Goal: Register for event/course

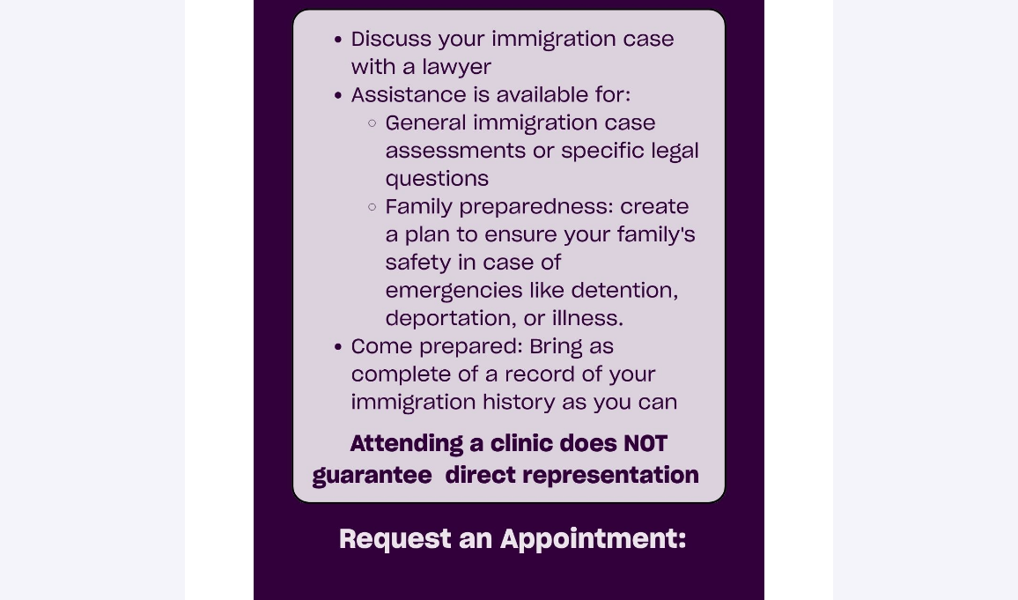
scroll to position [632, 0]
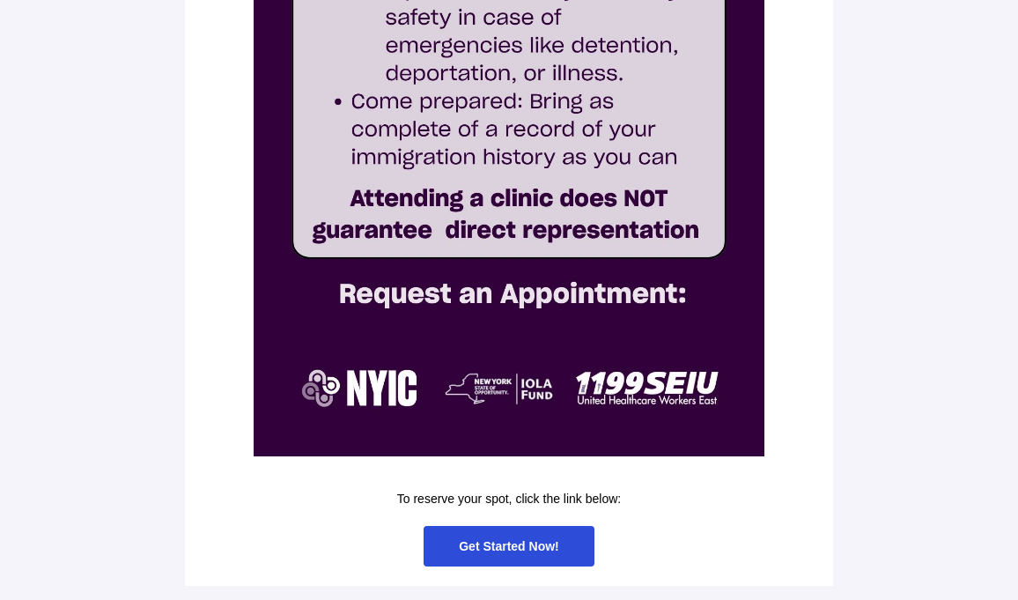
click at [523, 545] on span "Get Started Now!" at bounding box center [509, 546] width 100 height 14
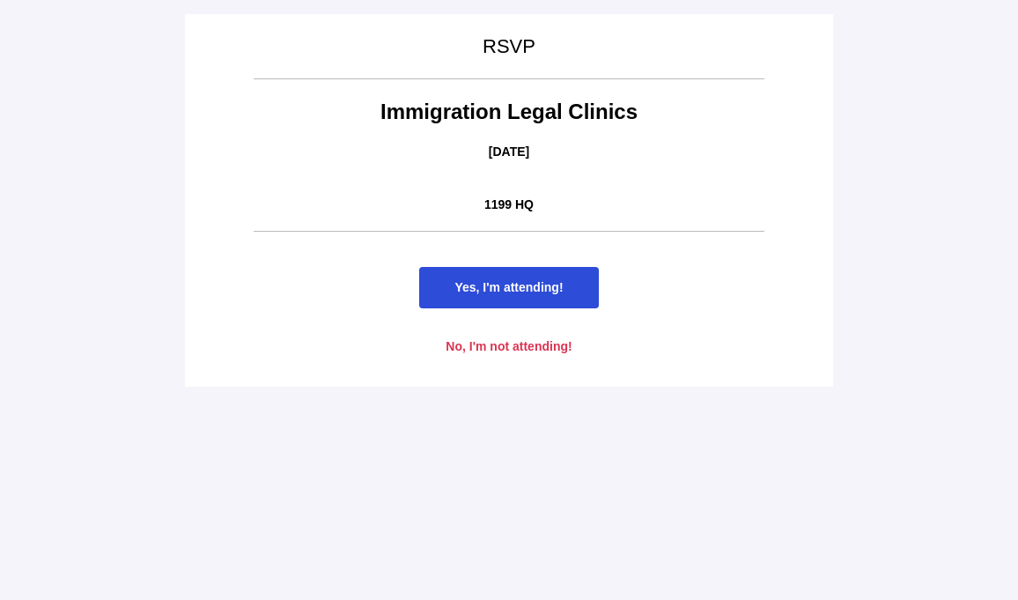
click at [521, 284] on span "Yes, I'm attending!" at bounding box center [508, 287] width 108 height 14
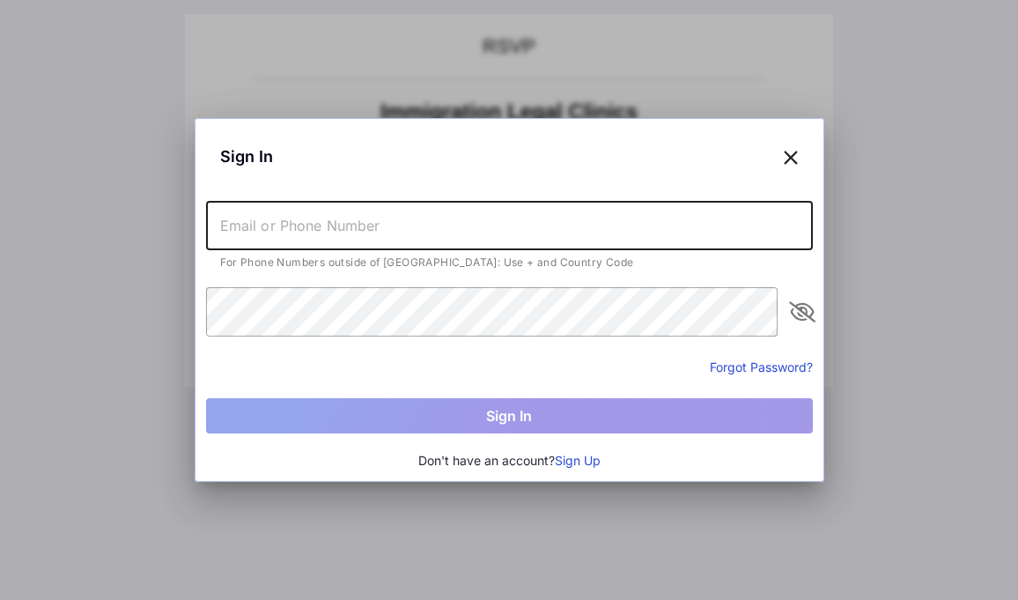
click at [345, 232] on input "text" at bounding box center [509, 225] width 607 height 49
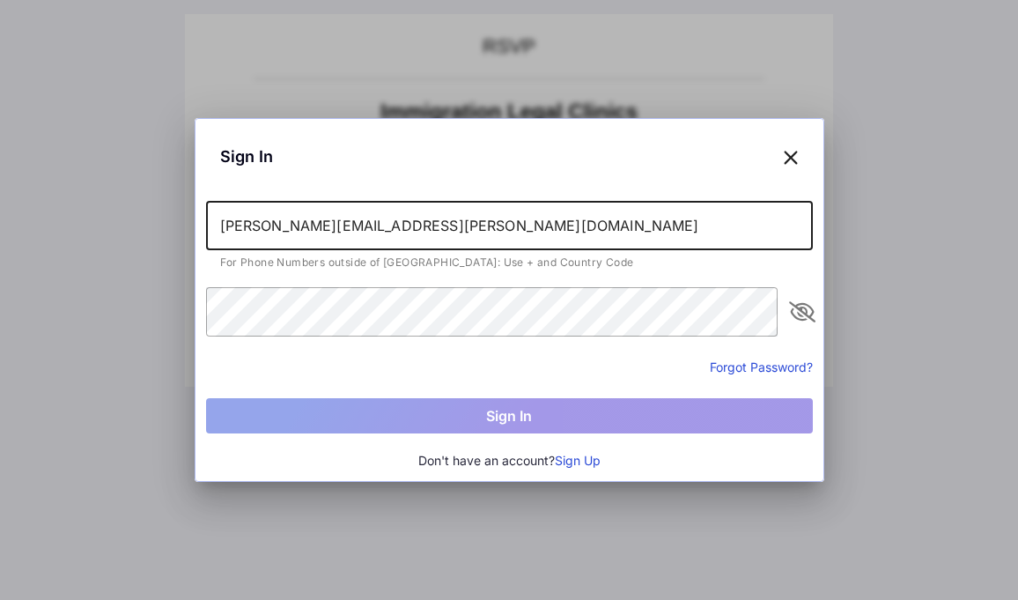
type input "[PERSON_NAME][EMAIL_ADDRESS][PERSON_NAME][DOMAIN_NAME]"
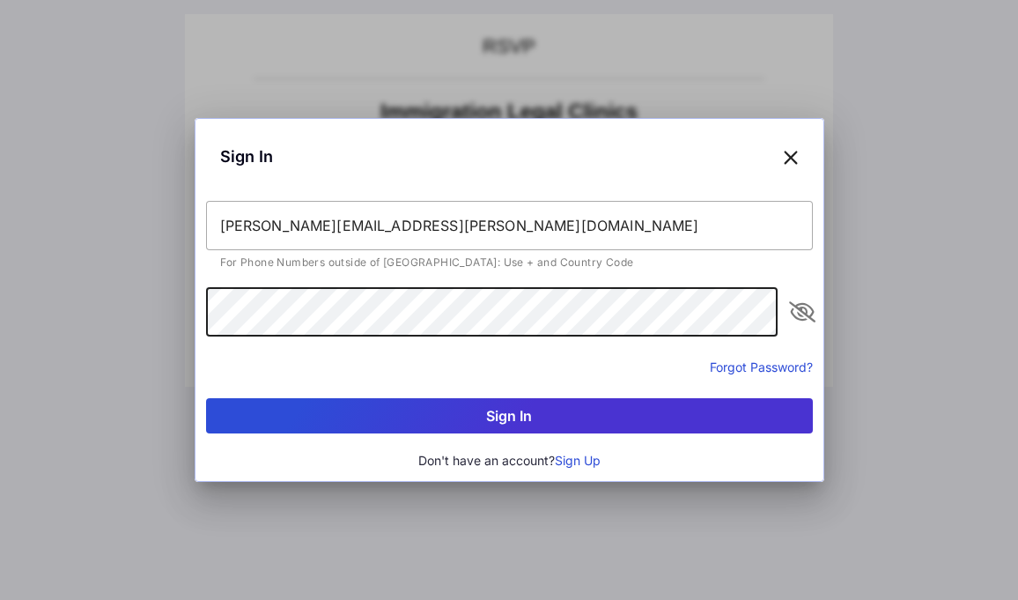
click at [488, 421] on button "Sign In" at bounding box center [509, 415] width 607 height 35
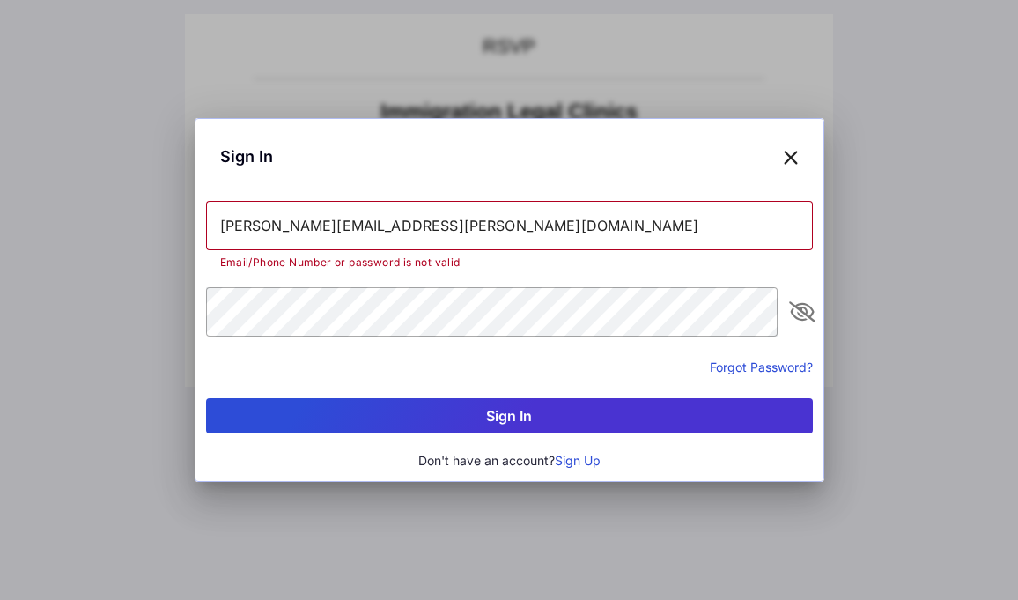
click at [803, 321] on icon "appended action" at bounding box center [802, 311] width 21 height 21
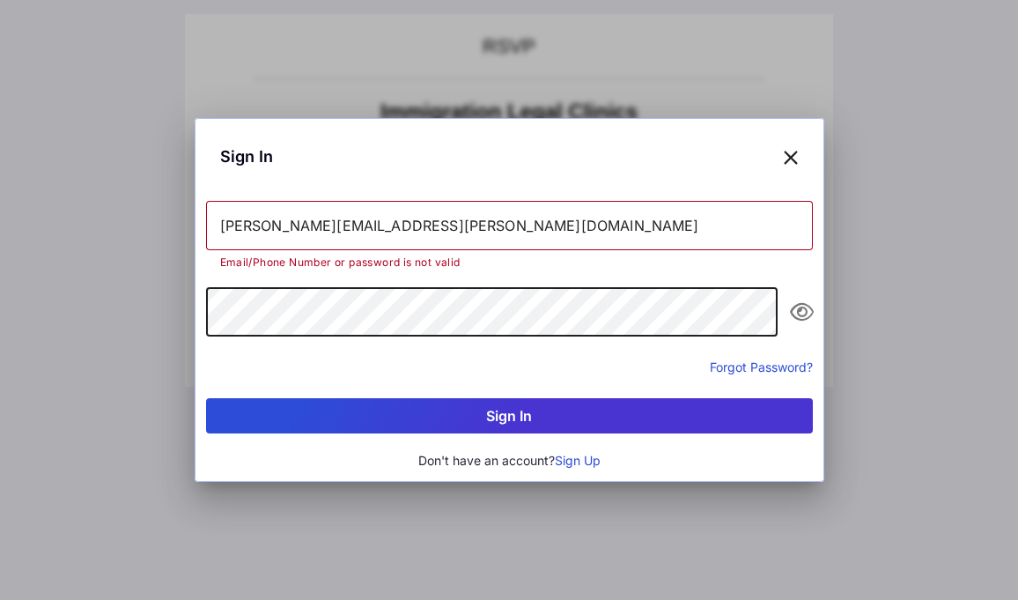
click at [99, 292] on div "Sign In [PERSON_NAME][EMAIL_ADDRESS][PERSON_NAME][DOMAIN_NAME] Email/Phone Numb…" at bounding box center [509, 300] width 1018 height 600
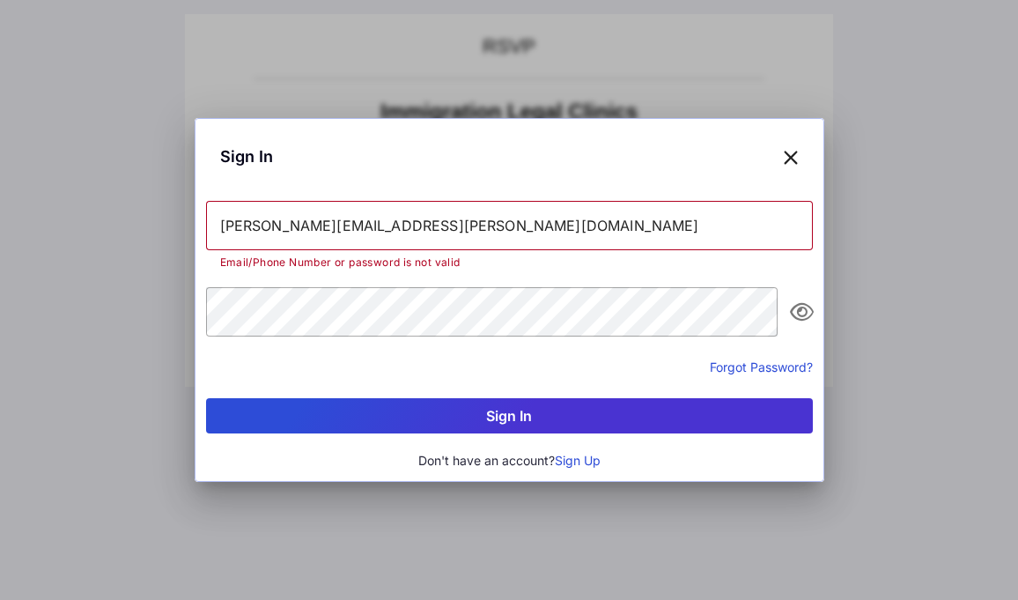
click at [491, 414] on button "Sign In" at bounding box center [509, 415] width 607 height 35
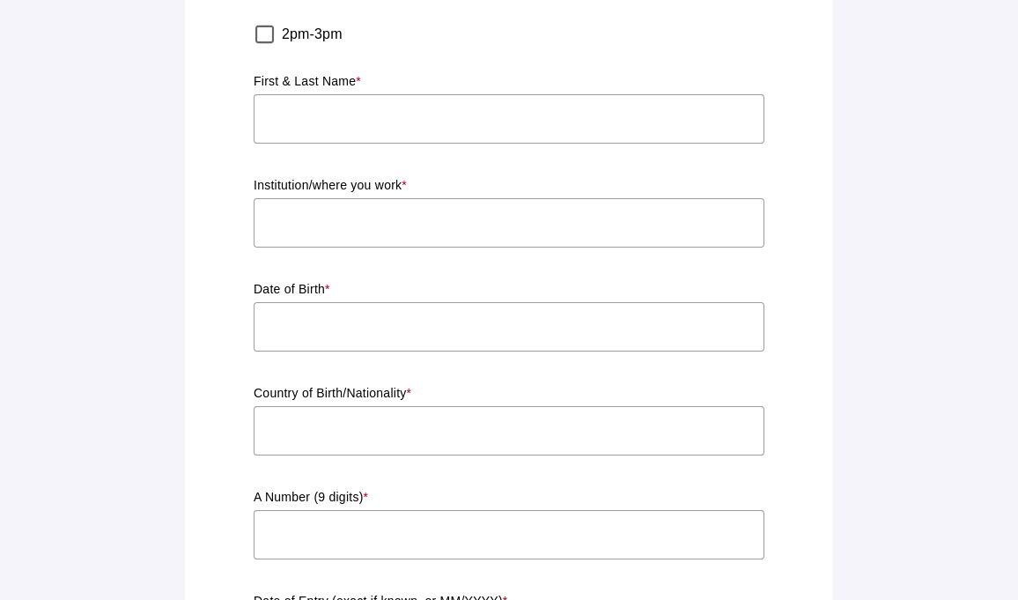
scroll to position [358, 0]
click at [307, 126] on input "text" at bounding box center [509, 117] width 511 height 49
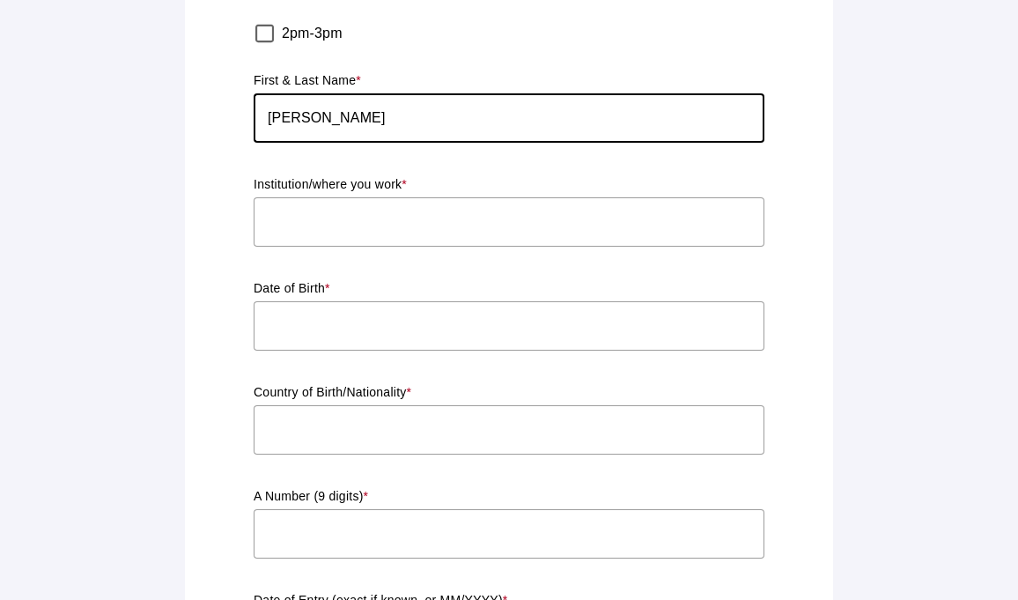
type input "[PERSON_NAME]"
click at [316, 223] on input "text" at bounding box center [509, 221] width 511 height 49
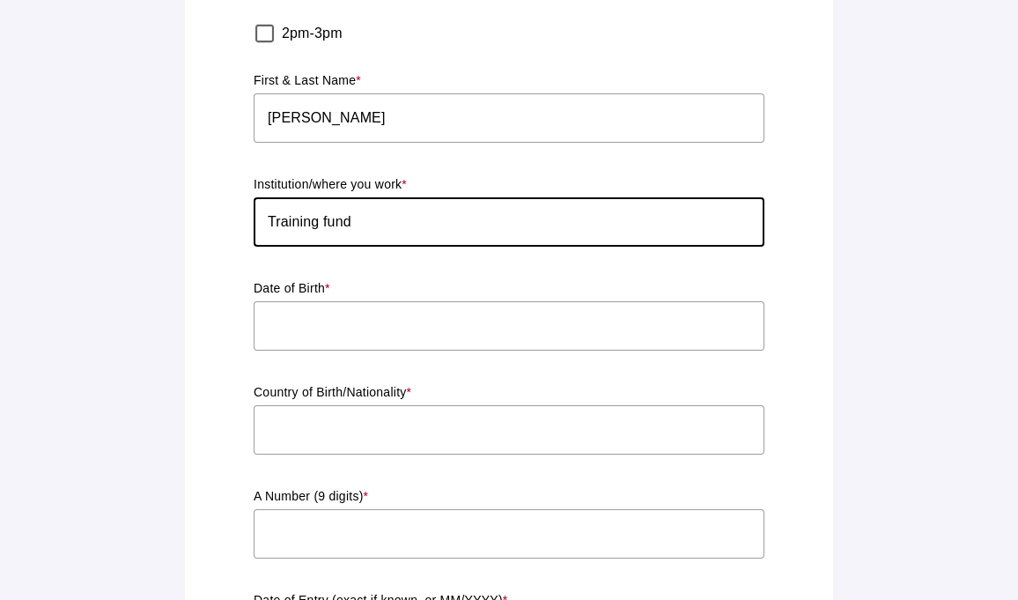
type input "Training fund"
click at [299, 334] on input "text" at bounding box center [509, 325] width 511 height 49
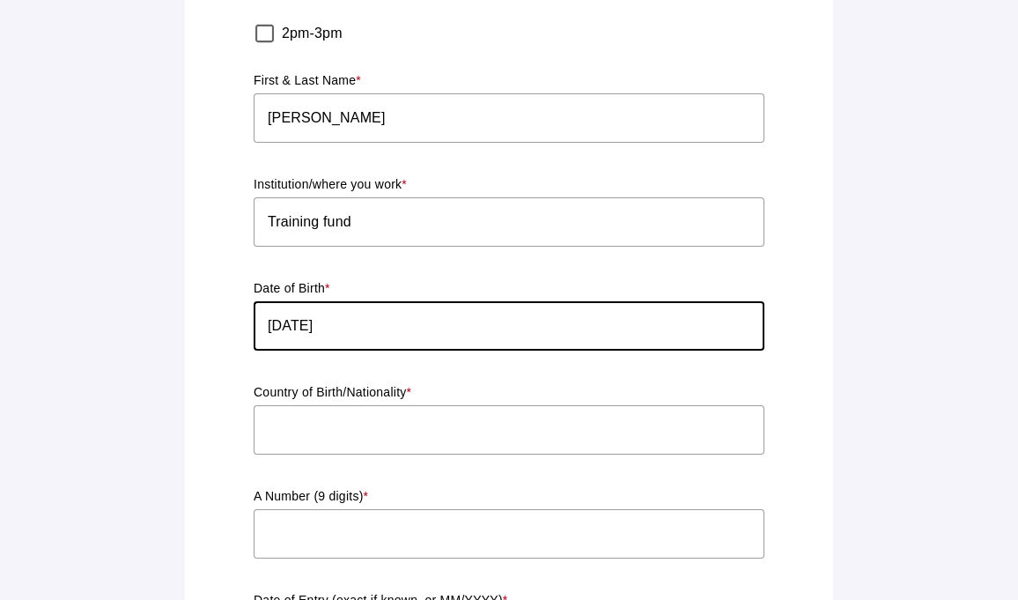
type input "[DATE]"
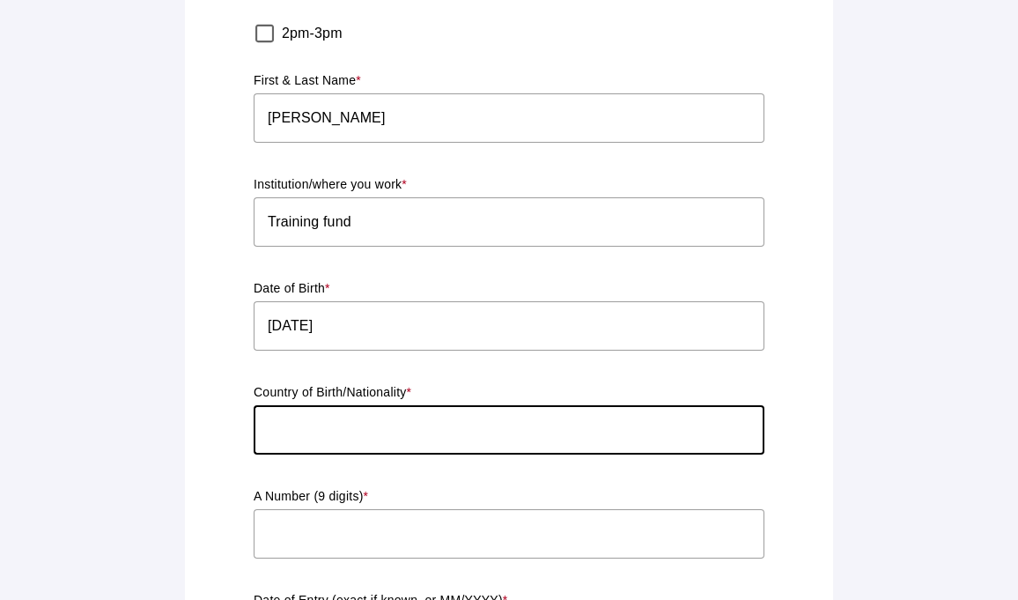
drag, startPoint x: 305, startPoint y: 425, endPoint x: 312, endPoint y: 439, distance: 15.8
click at [307, 429] on input "text" at bounding box center [509, 429] width 511 height 49
type input "D"
type input "[GEOGRAPHIC_DATA]"
click at [290, 528] on input "text" at bounding box center [509, 533] width 511 height 49
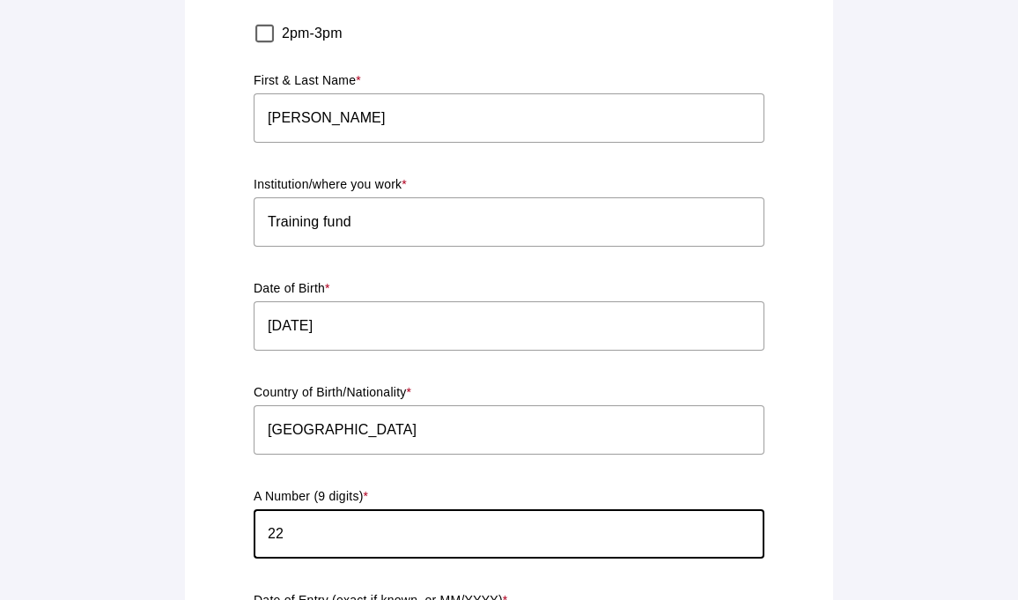
type input "2"
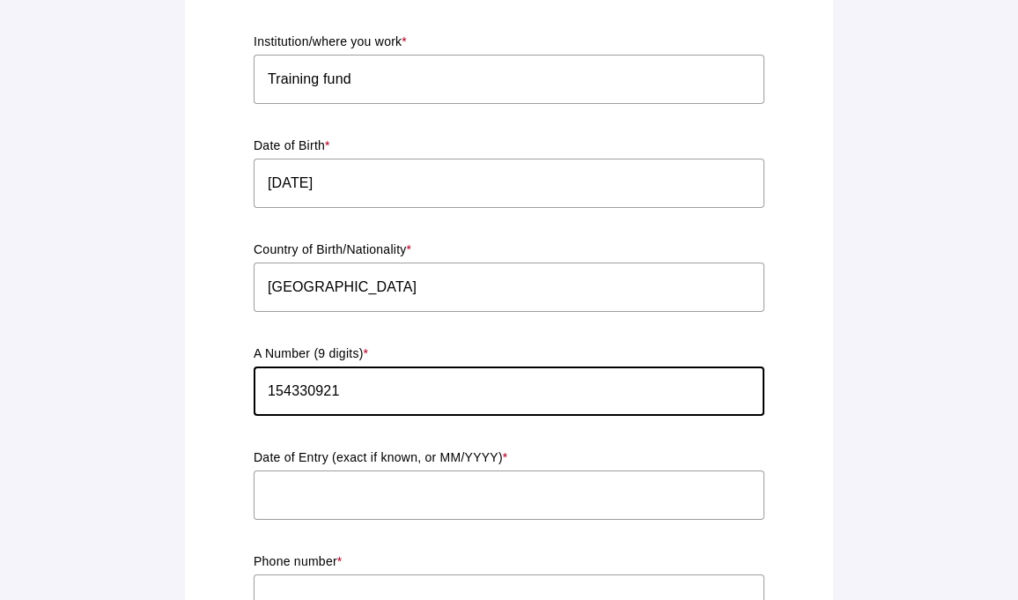
scroll to position [809, 0]
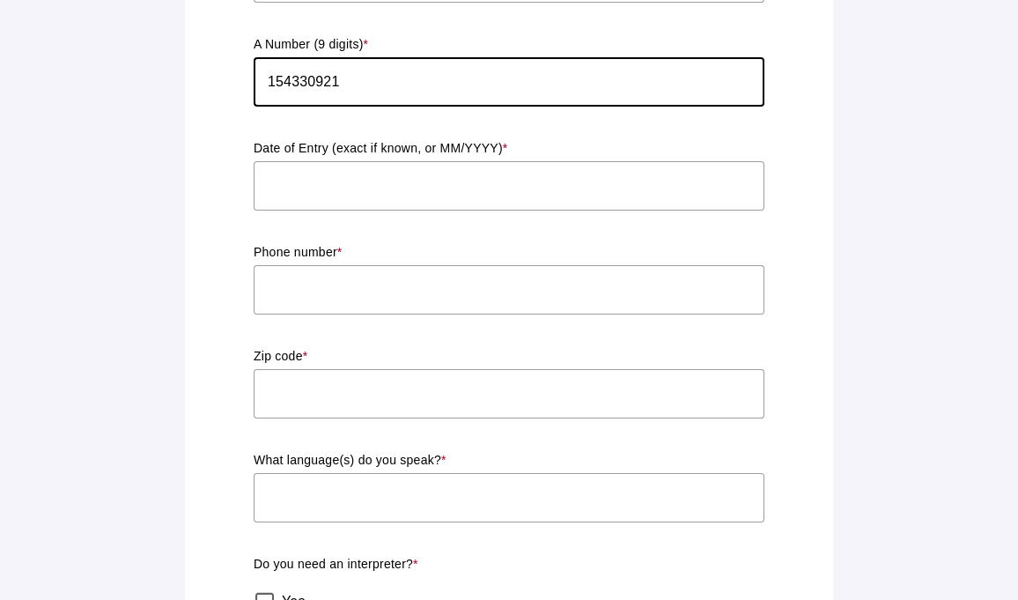
type input "154330921"
click at [320, 197] on input "text" at bounding box center [509, 185] width 511 height 49
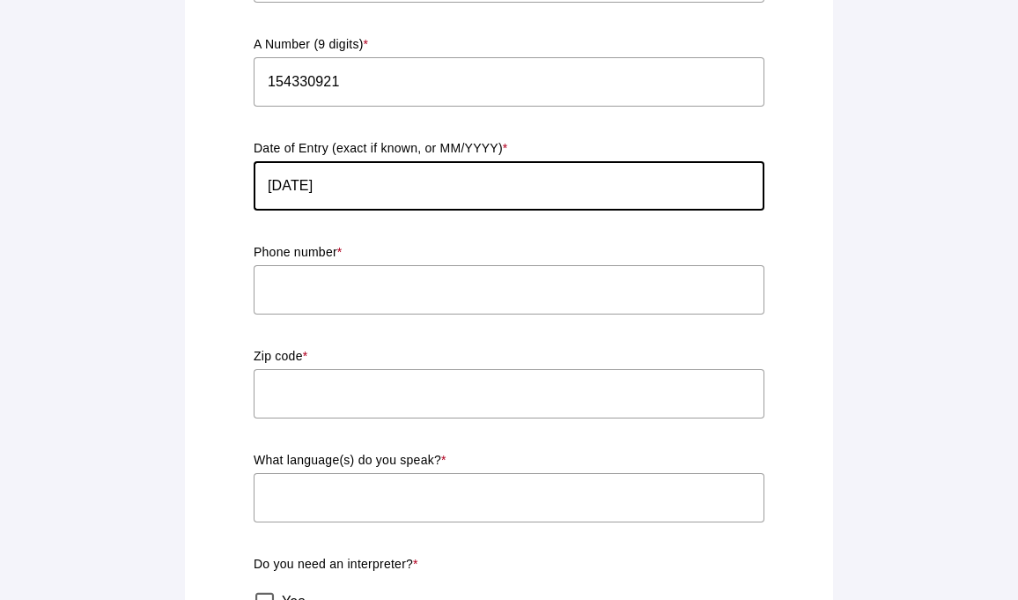
type input "[DATE]"
click at [351, 270] on input "text" at bounding box center [509, 289] width 511 height 49
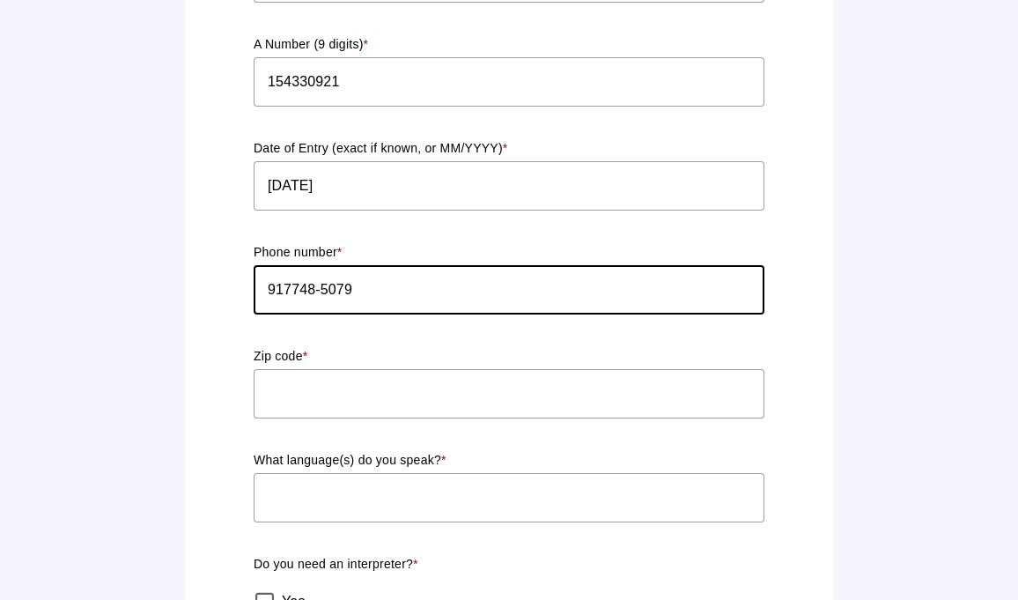
type input "917748-5079"
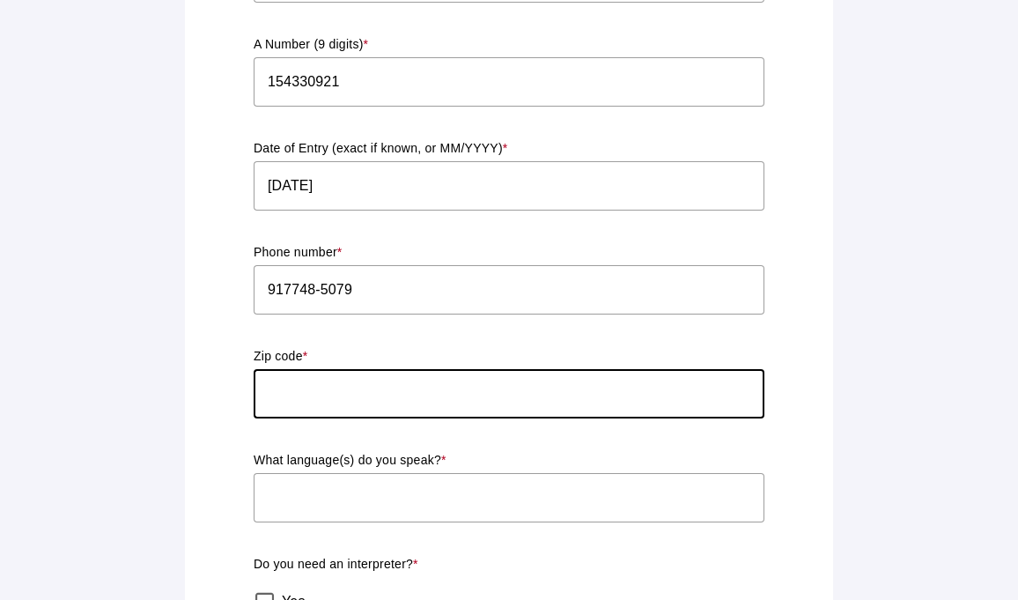
click at [356, 407] on input "text" at bounding box center [509, 393] width 511 height 49
type input "2"
type input "10018"
click at [344, 501] on input "text" at bounding box center [509, 497] width 511 height 49
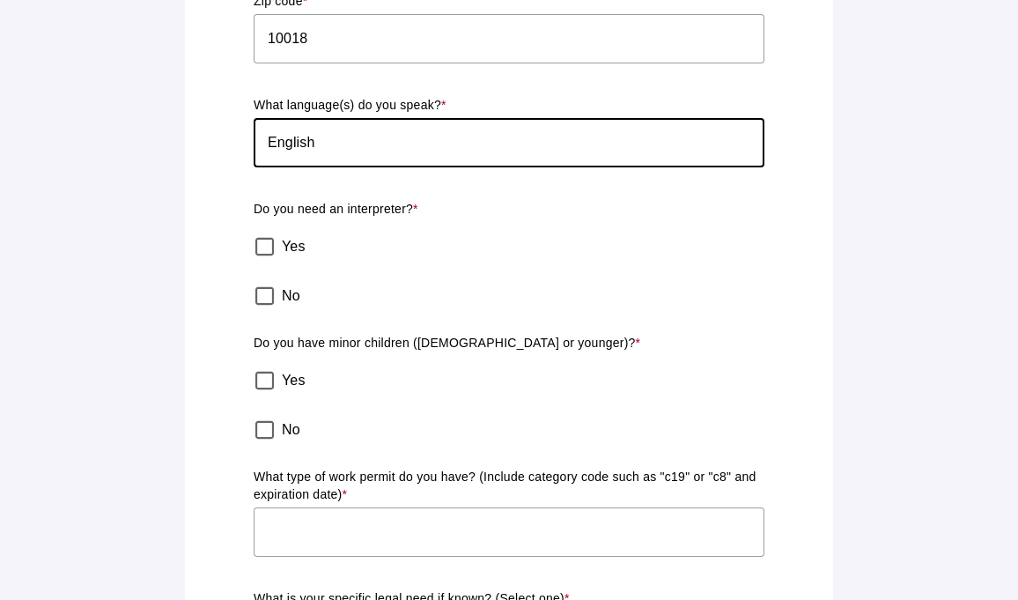
scroll to position [1312, 0]
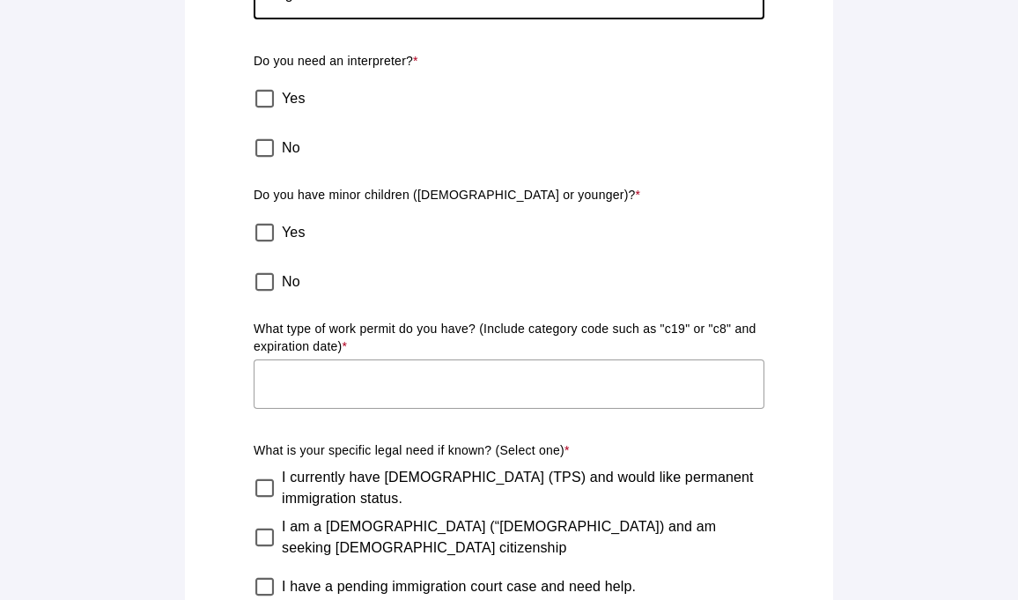
type input "English"
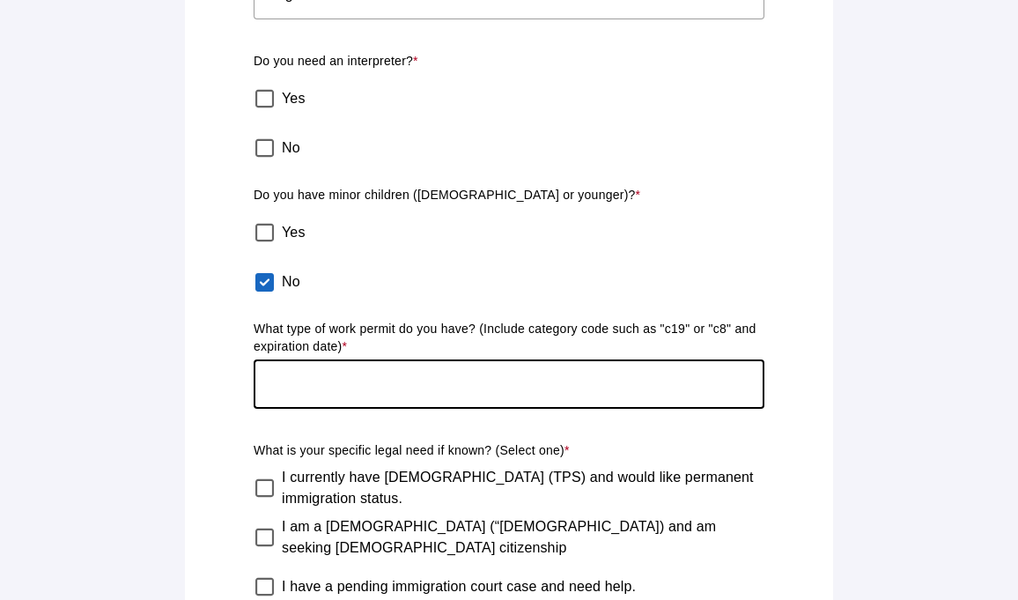
click at [326, 399] on input "text" at bounding box center [509, 383] width 511 height 49
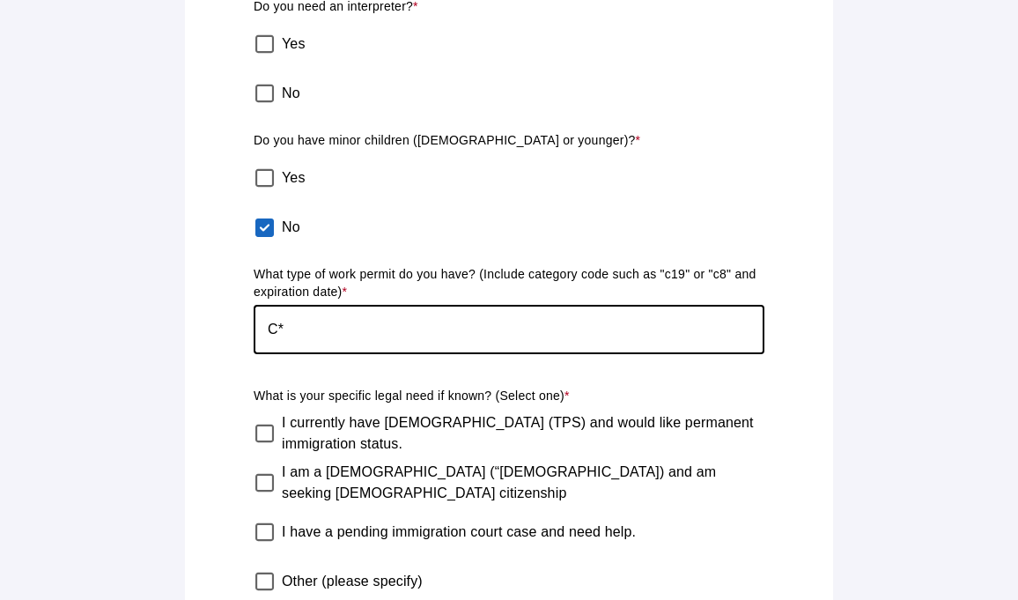
scroll to position [1378, 0]
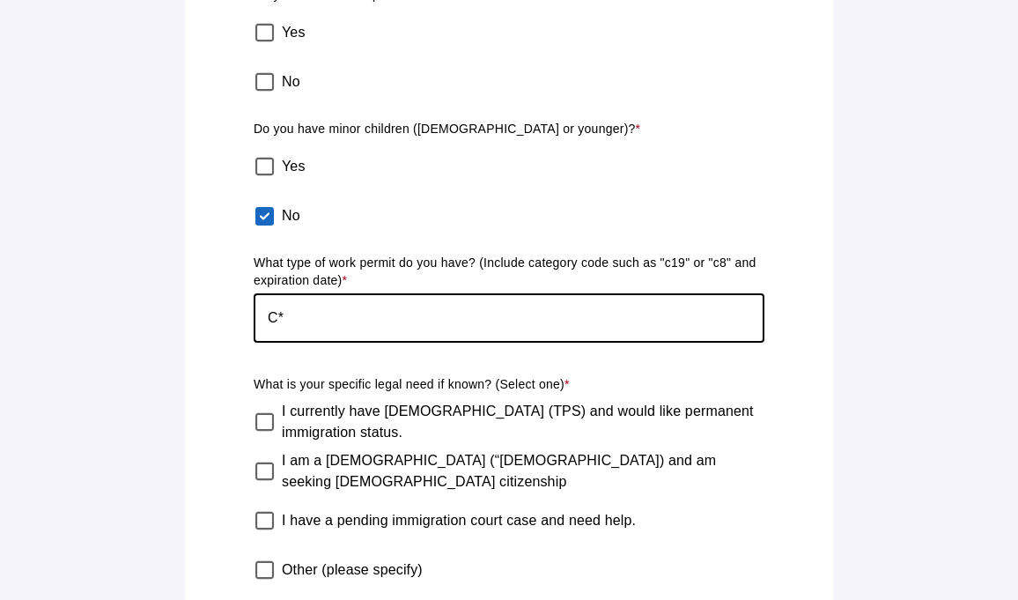
type input "C*"
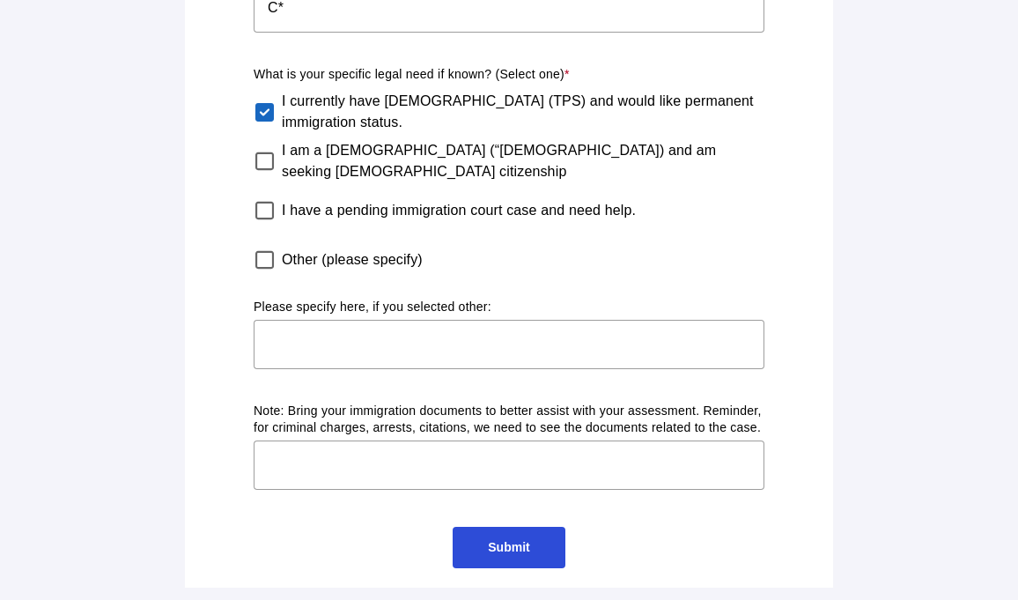
scroll to position [1690, 0]
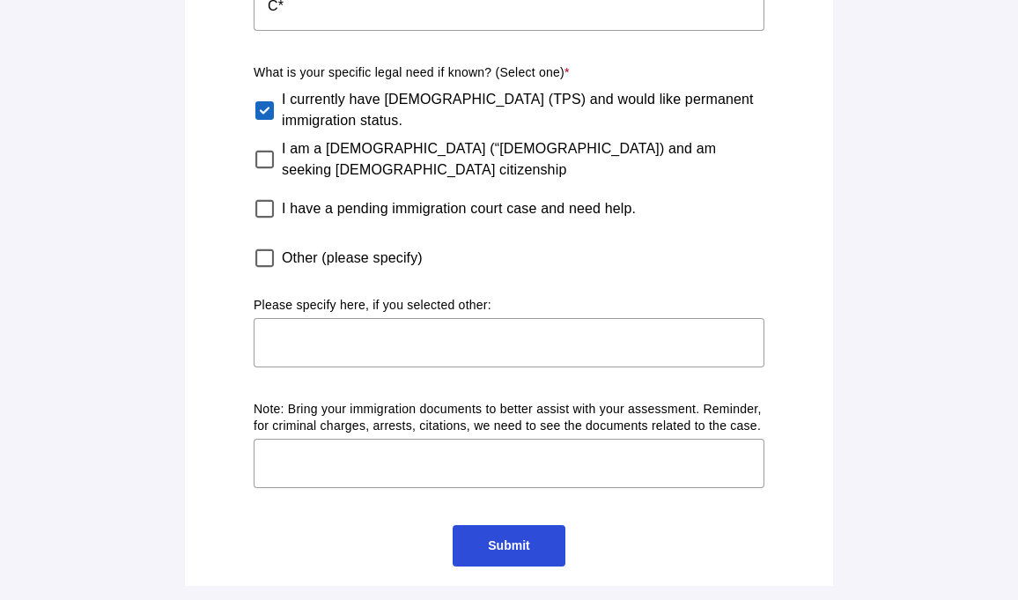
click at [500, 548] on span "Submit" at bounding box center [508, 545] width 41 height 14
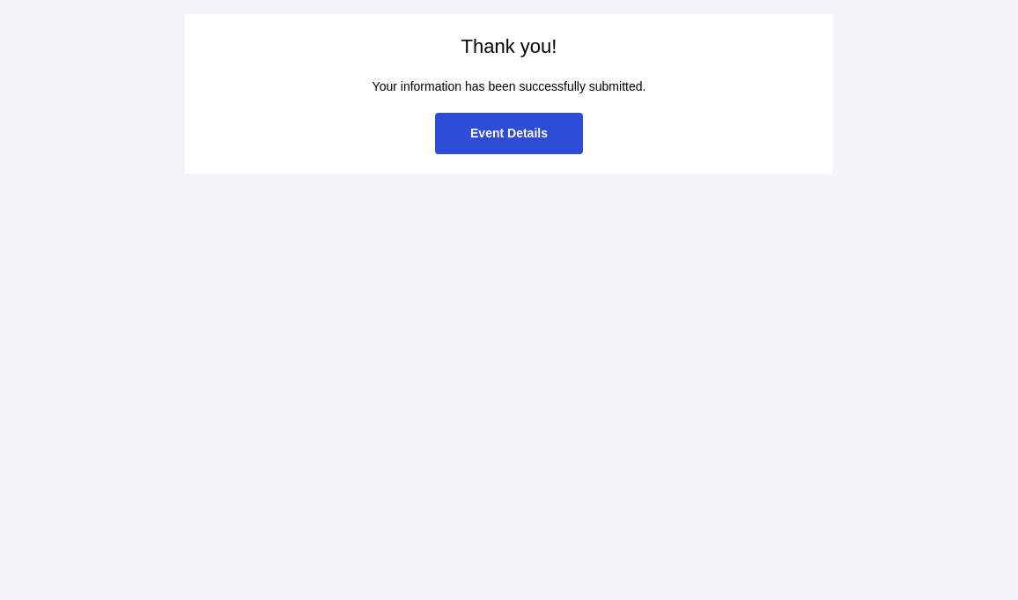
click at [513, 134] on span "Event Details" at bounding box center [509, 133] width 78 height 14
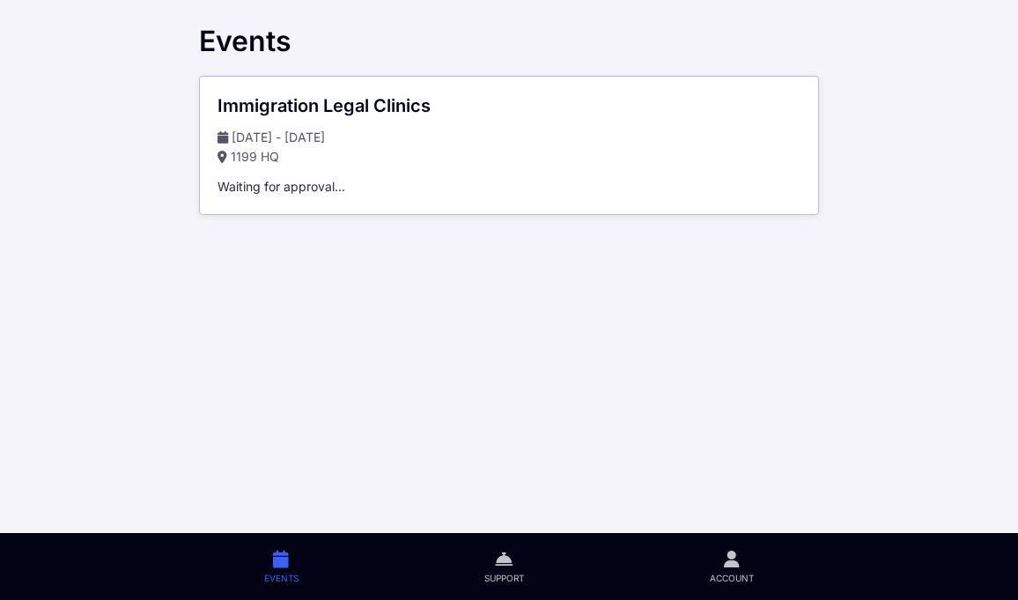
click at [224, 157] on icon at bounding box center [223, 157] width 10 height 12
click at [253, 157] on p "1199 HQ" at bounding box center [509, 156] width 583 height 19
click at [292, 152] on p "1199 HQ" at bounding box center [509, 156] width 583 height 19
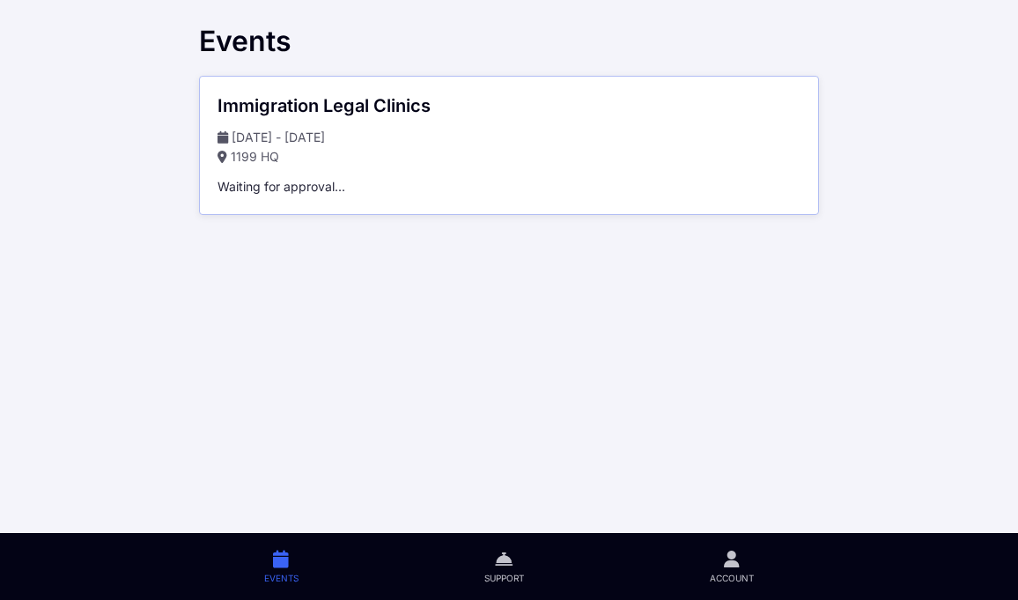
click at [286, 153] on p "1199 HQ" at bounding box center [509, 156] width 583 height 19
drag, startPoint x: 279, startPoint y: 154, endPoint x: 234, endPoint y: 155, distance: 44.9
click at [234, 155] on p "1199 HQ" at bounding box center [509, 156] width 583 height 19
click at [388, 152] on p "1199 HQ" at bounding box center [509, 156] width 583 height 19
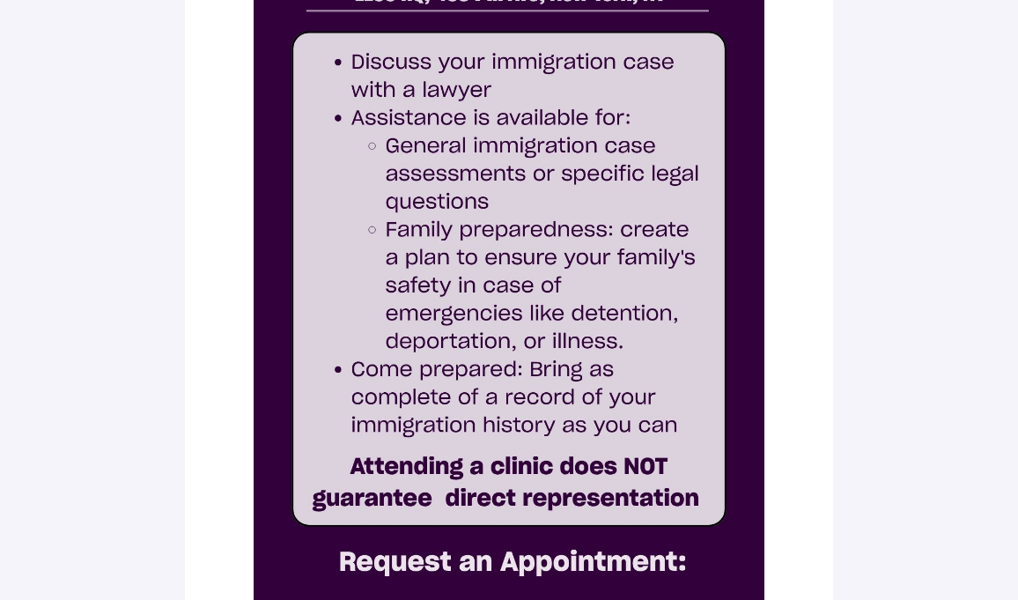
scroll to position [632, 0]
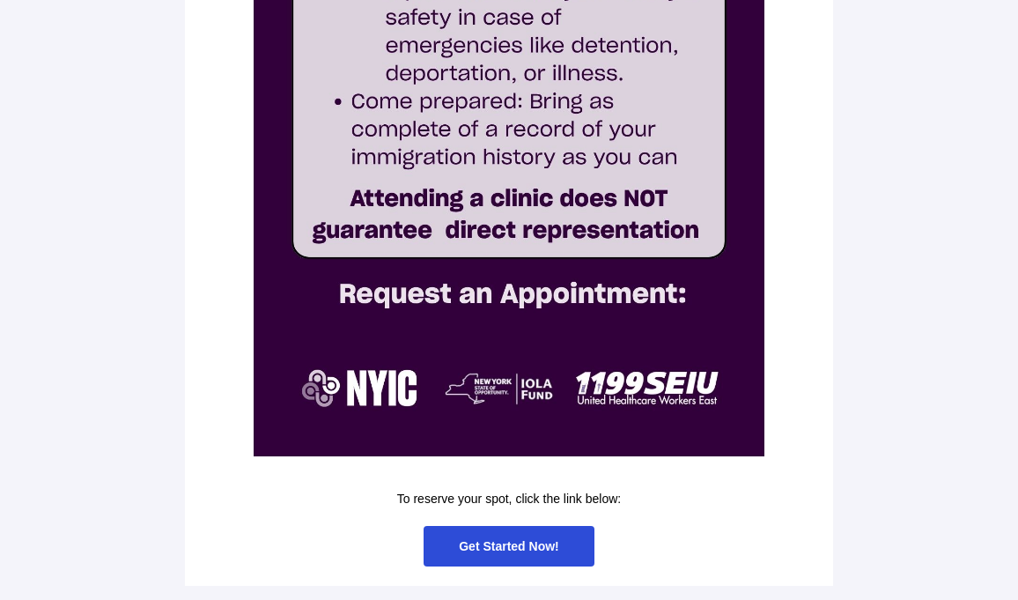
click at [506, 549] on span "Get Started Now!" at bounding box center [509, 546] width 100 height 14
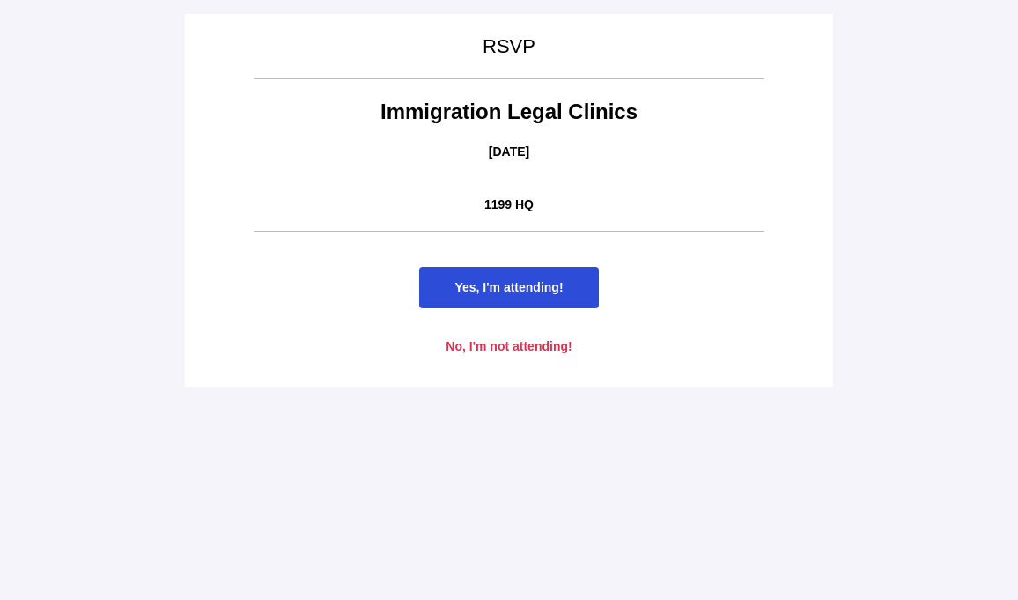
click at [515, 295] on span "Yes, I'm attending!" at bounding box center [508, 287] width 179 height 41
